Goal: Task Accomplishment & Management: Use online tool/utility

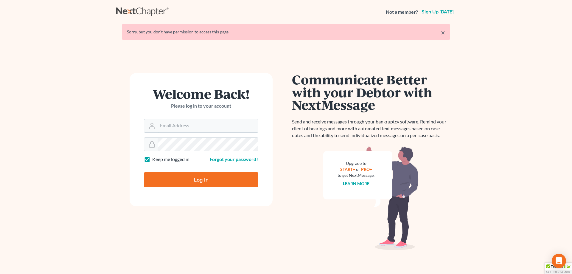
type input "[EMAIL_ADDRESS][DOMAIN_NAME]"
click at [195, 183] on input "Log In" at bounding box center [201, 179] width 114 height 15
type input "Thinking..."
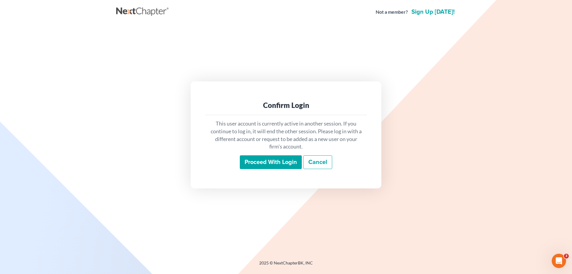
click at [264, 161] on input "Proceed with login" at bounding box center [271, 162] width 62 height 14
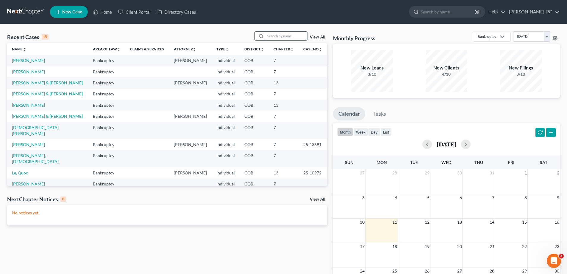
click at [285, 36] on input "search" at bounding box center [287, 36] width 42 height 9
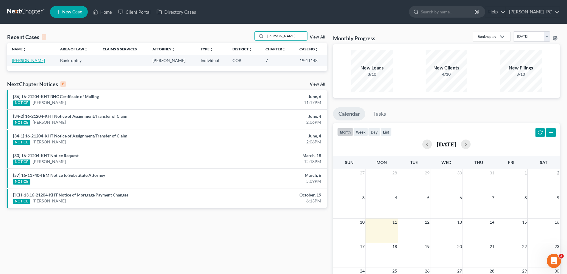
type input "torrez"
click at [25, 60] on link "Torrez, John" at bounding box center [28, 60] width 33 height 5
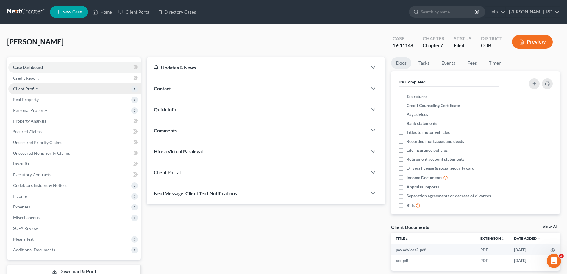
click at [31, 86] on span "Client Profile" at bounding box center [25, 88] width 25 height 5
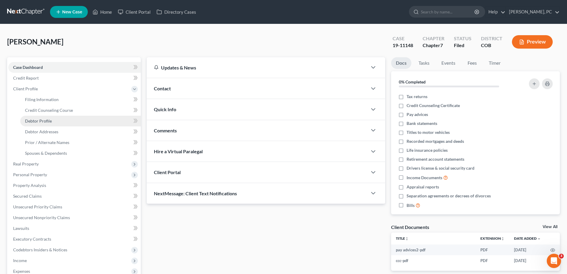
click at [48, 121] on span "Debtor Profile" at bounding box center [38, 120] width 27 height 5
select select "3"
select select "1"
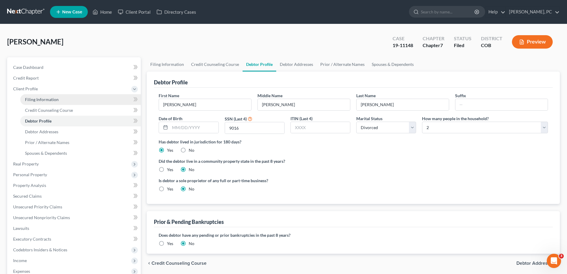
click at [45, 99] on span "Filing Information" at bounding box center [42, 99] width 34 height 5
select select "1"
select select "0"
select select "5"
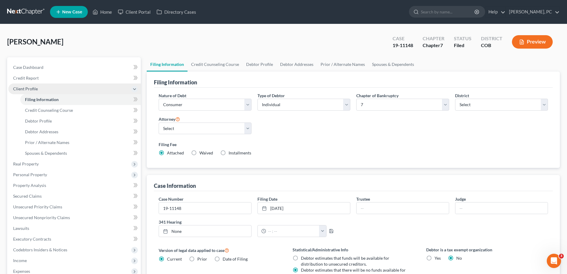
click at [34, 85] on span "Client Profile" at bounding box center [74, 88] width 133 height 11
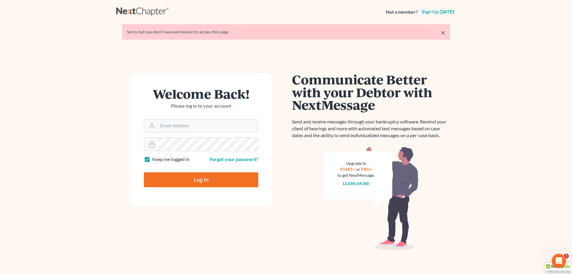
type input "[EMAIL_ADDRESS][DOMAIN_NAME]"
click at [203, 181] on input "Log In" at bounding box center [201, 179] width 114 height 15
type input "Thinking..."
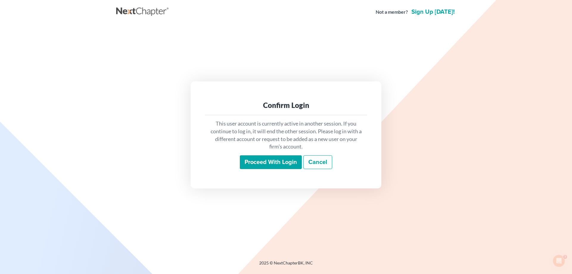
click at [251, 158] on input "Proceed with login" at bounding box center [271, 162] width 62 height 14
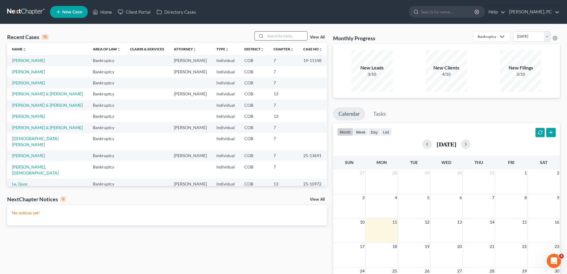
click at [274, 37] on input "search" at bounding box center [287, 36] width 42 height 9
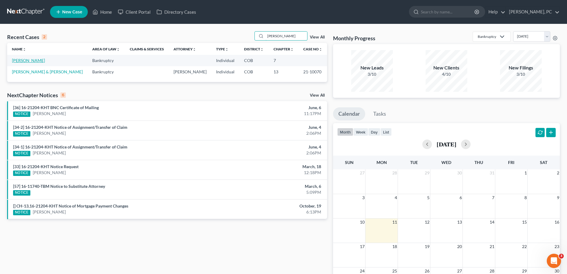
type input "[PERSON_NAME]"
click at [27, 59] on link "[PERSON_NAME]" at bounding box center [28, 60] width 33 height 5
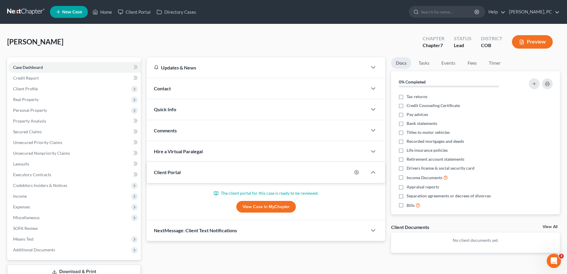
click at [252, 205] on link "View Case in MyChapter" at bounding box center [266, 207] width 60 height 12
